Goal: Navigation & Orientation: Go to known website

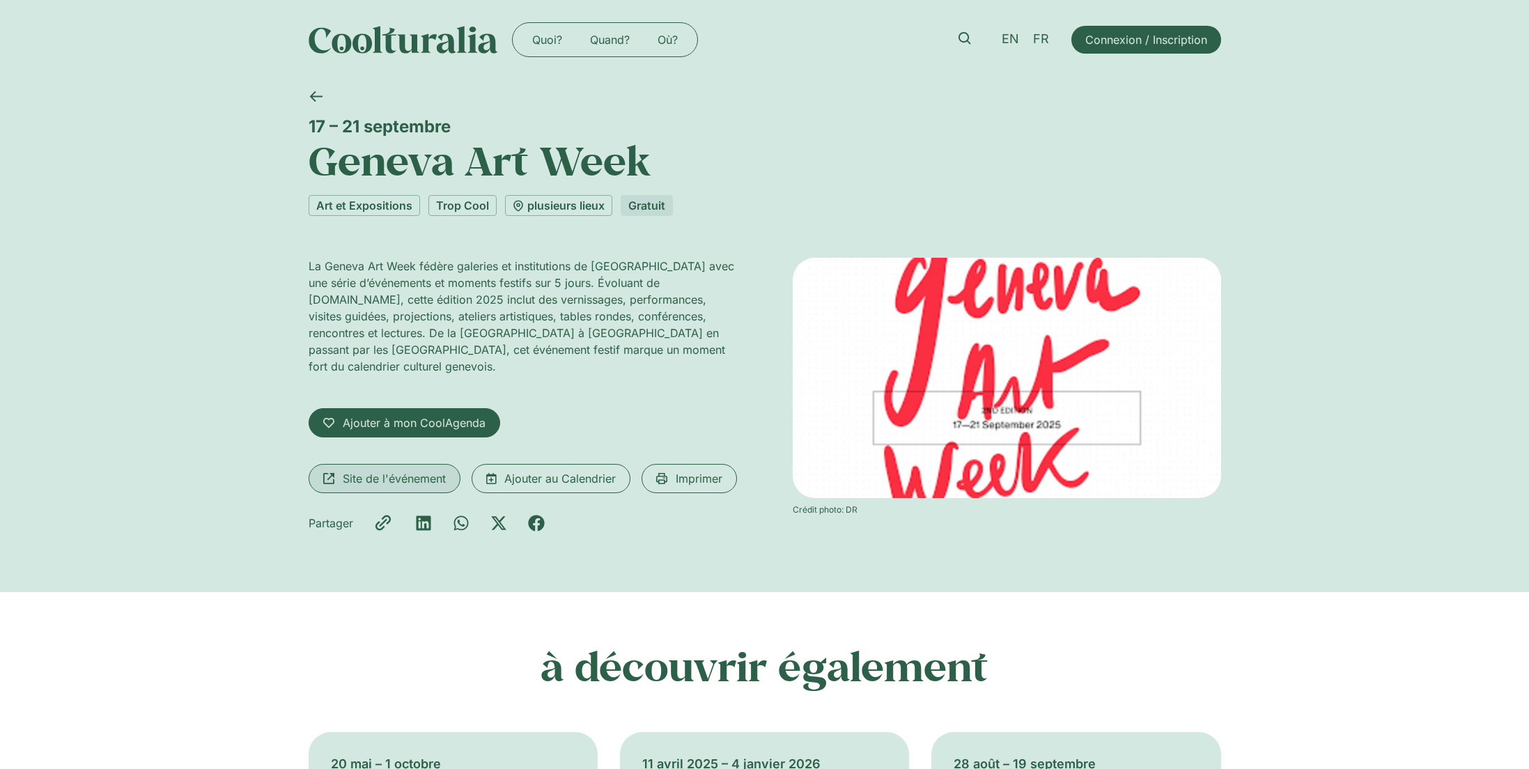
click at [421, 470] on span "Site de l'événement" at bounding box center [394, 478] width 103 height 17
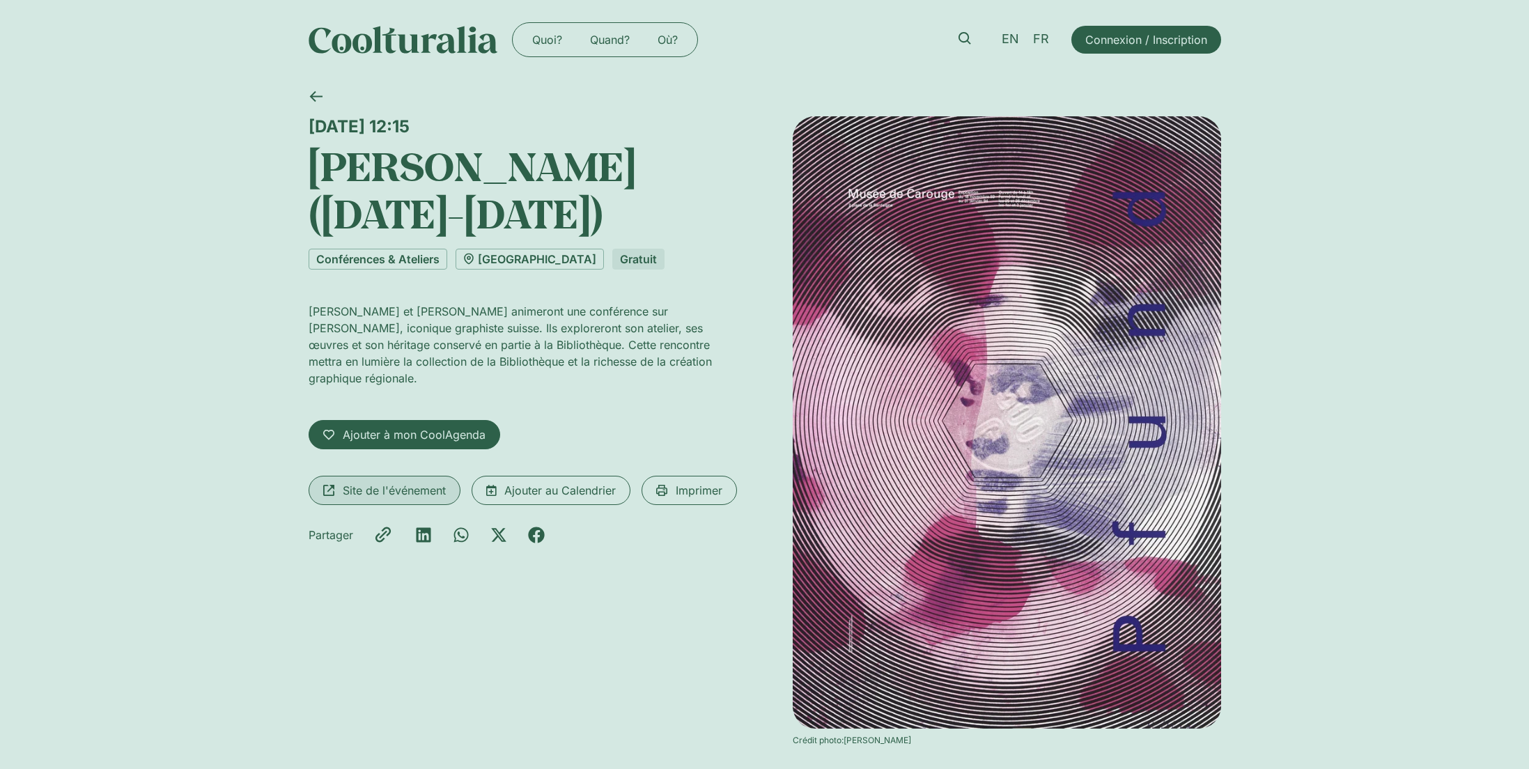
click at [387, 482] on span "Site de l'événement" at bounding box center [394, 490] width 103 height 17
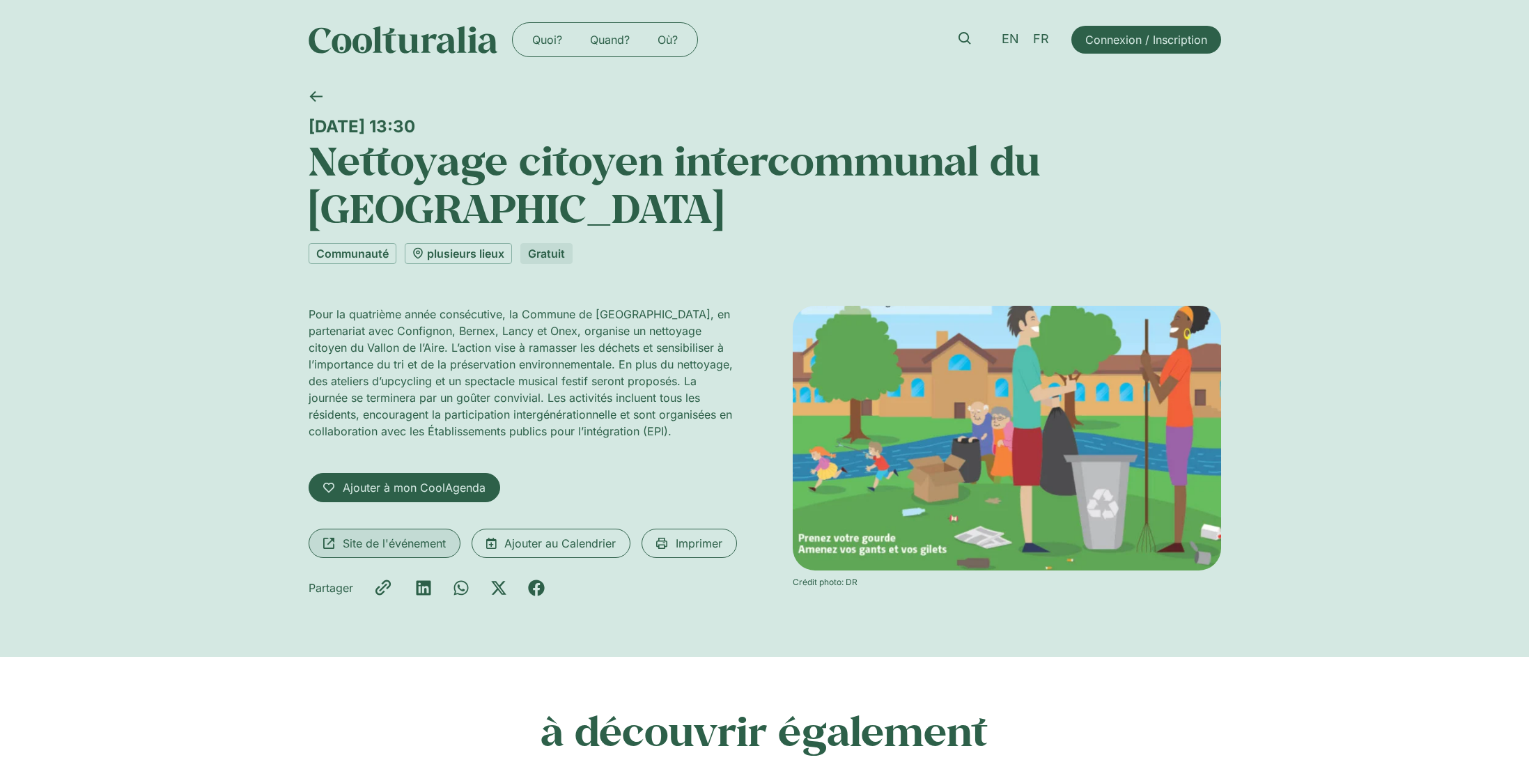
click at [435, 547] on span "Site de l'événement" at bounding box center [394, 543] width 103 height 17
